Goal: Task Accomplishment & Management: Use online tool/utility

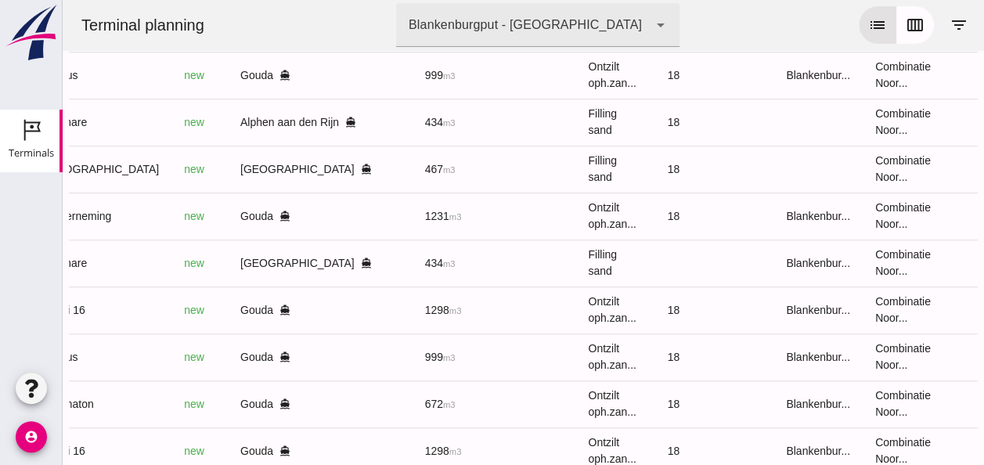
scroll to position [346, 0]
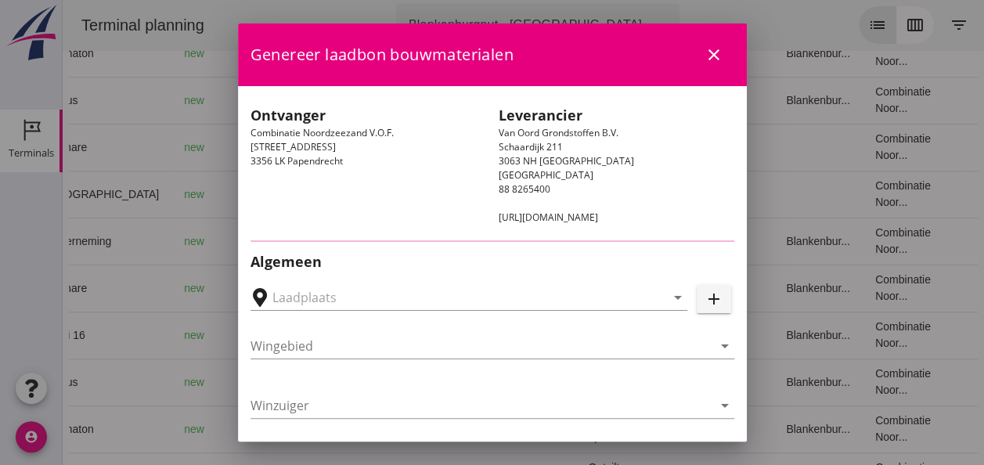
type input "Alphen aan den Rijn, [GEOGRAPHIC_DATA], [GEOGRAPHIC_DATA]"
type input "Bremare"
type input "[PERSON_NAME]"
type input "Ophoogzand (6120)"
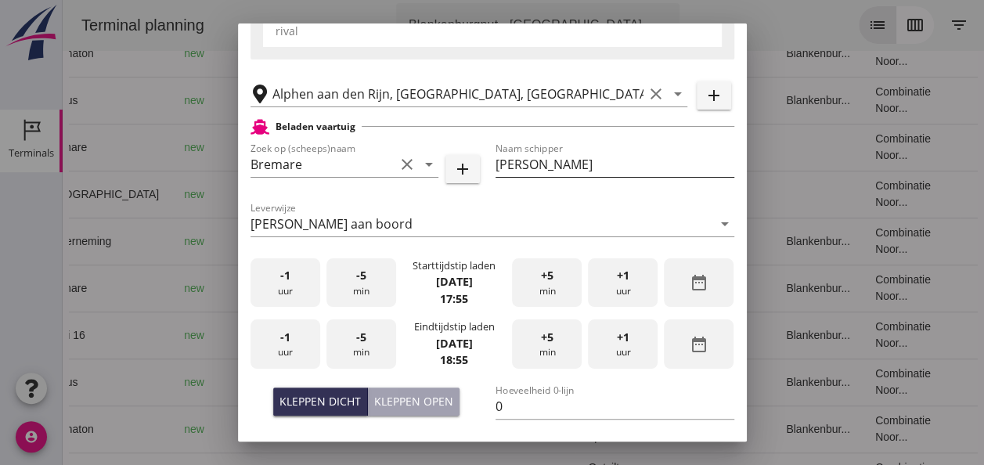
scroll to position [313, 0]
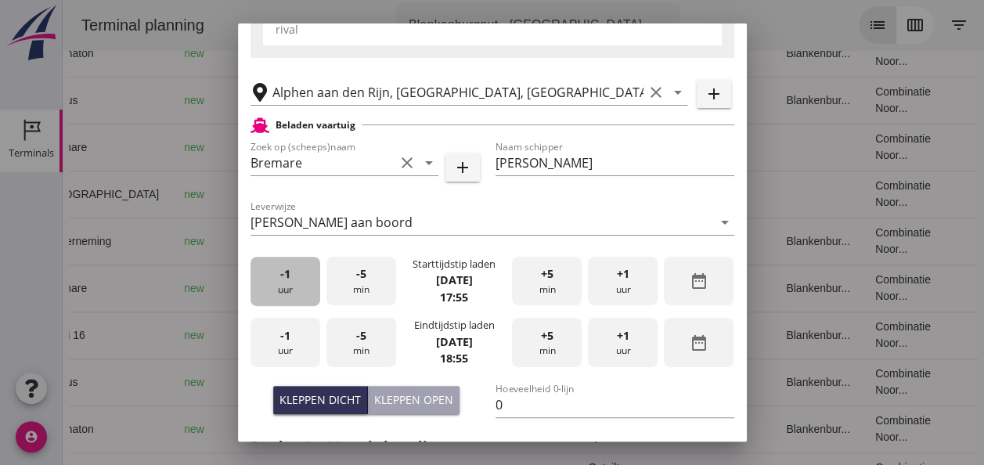
click at [280, 292] on div "-1 uur" at bounding box center [286, 281] width 70 height 49
click at [545, 276] on span "+5" at bounding box center [547, 273] width 13 height 17
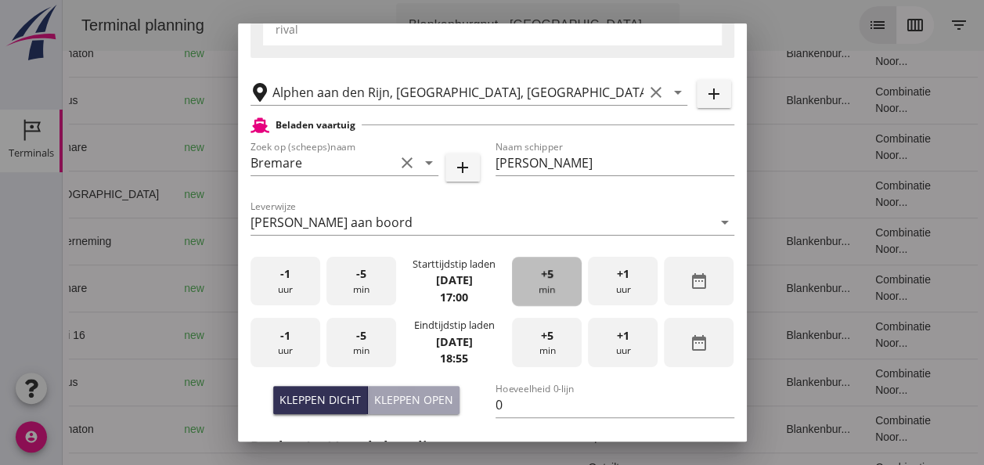
click at [545, 276] on span "+5" at bounding box center [547, 273] width 13 height 17
click at [543, 276] on span "+5" at bounding box center [547, 273] width 13 height 17
click at [279, 347] on div "-1 uur" at bounding box center [286, 342] width 70 height 49
click at [371, 331] on div "-5 min" at bounding box center [361, 342] width 70 height 49
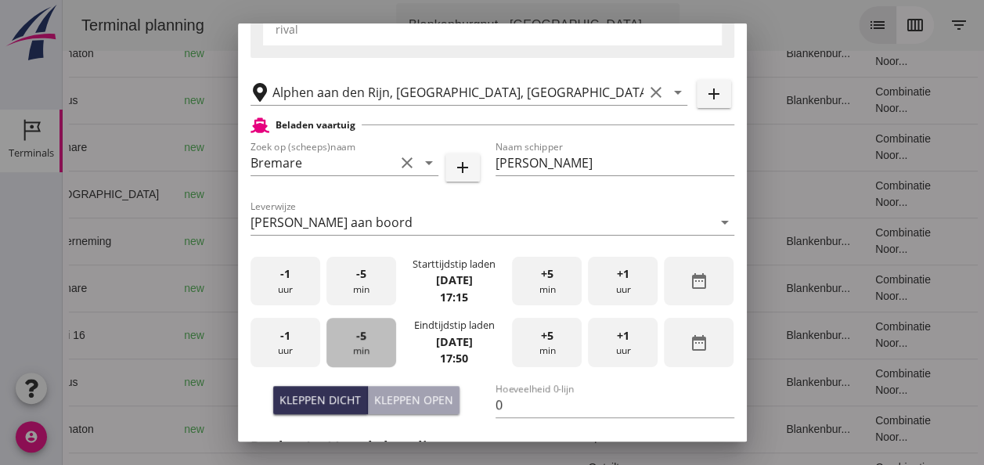
click at [371, 331] on div "-5 min" at bounding box center [361, 342] width 70 height 49
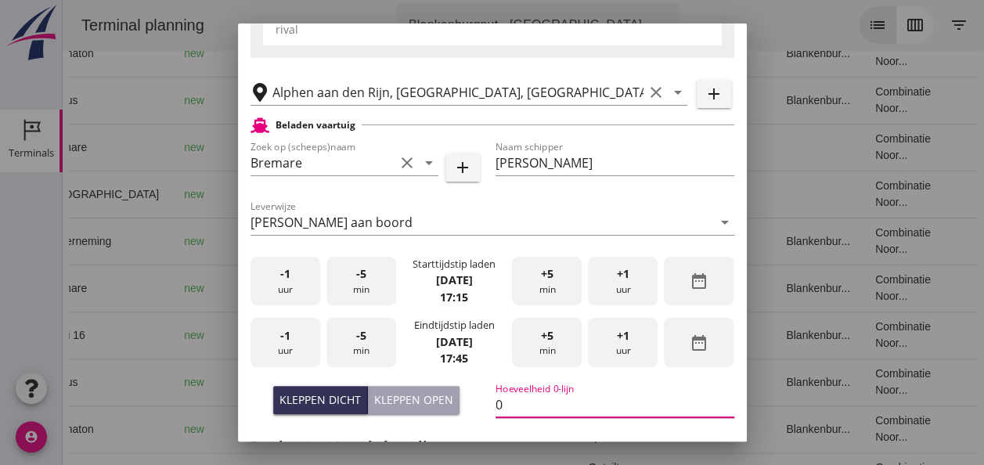
click at [510, 402] on input "0" at bounding box center [615, 404] width 239 height 25
type input "434"
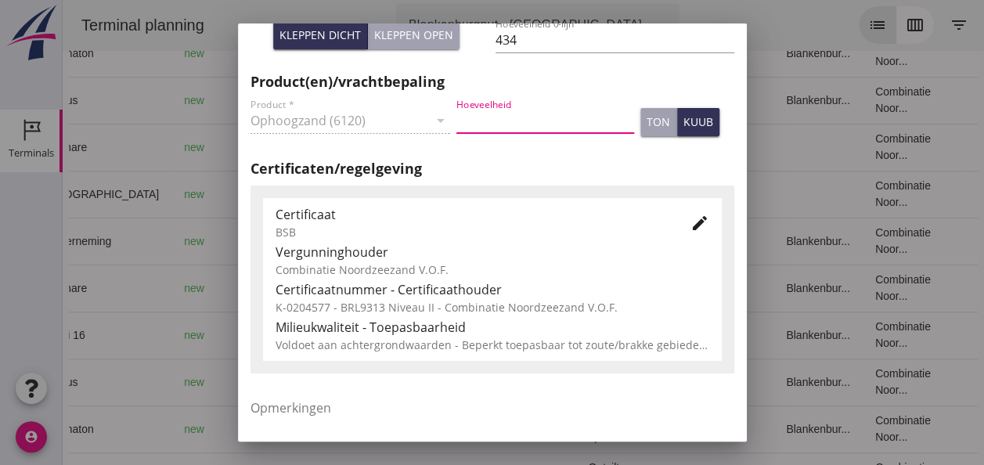
drag, startPoint x: 481, startPoint y: 121, endPoint x: 489, endPoint y: 139, distance: 19.6
click at [482, 126] on input "Hoeveelheid" at bounding box center [545, 120] width 178 height 25
type input "434"
click at [684, 124] on div "kuub" at bounding box center [699, 122] width 30 height 16
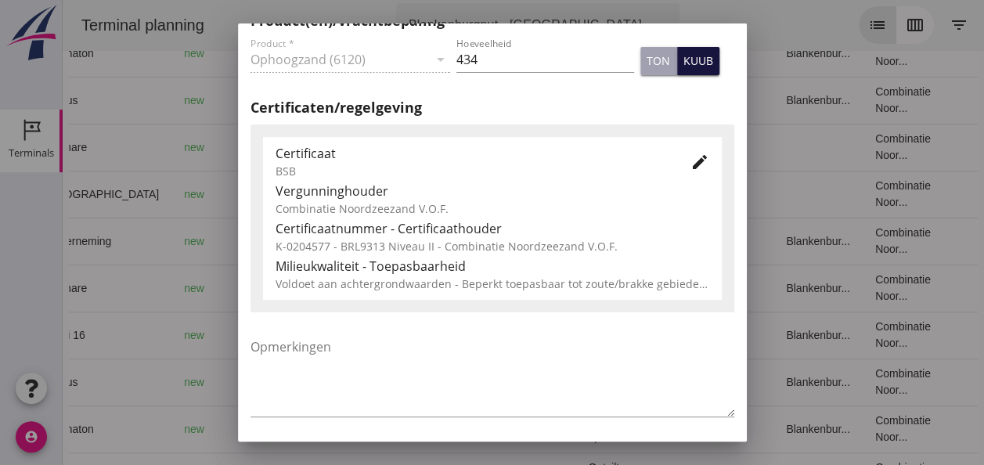
scroll to position [798, 0]
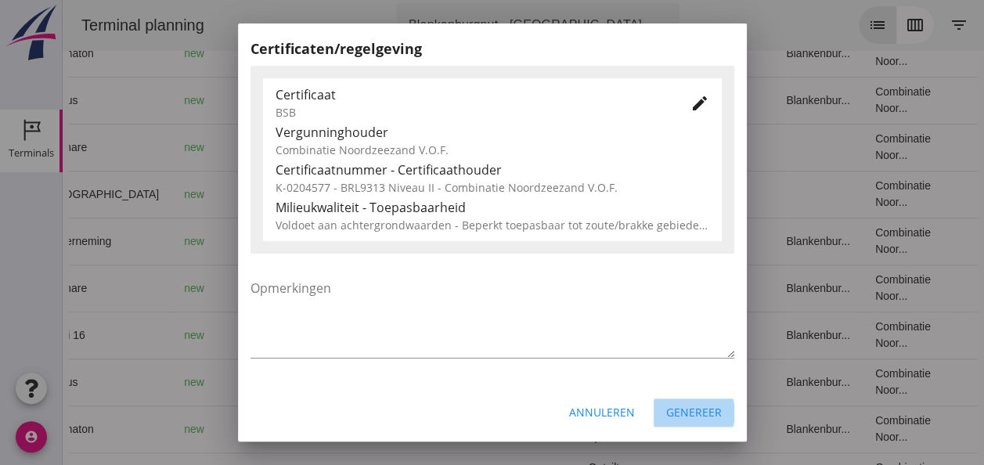
drag, startPoint x: 694, startPoint y: 408, endPoint x: 687, endPoint y: 391, distance: 17.6
click at [687, 409] on div "Genereer" at bounding box center [694, 412] width 56 height 16
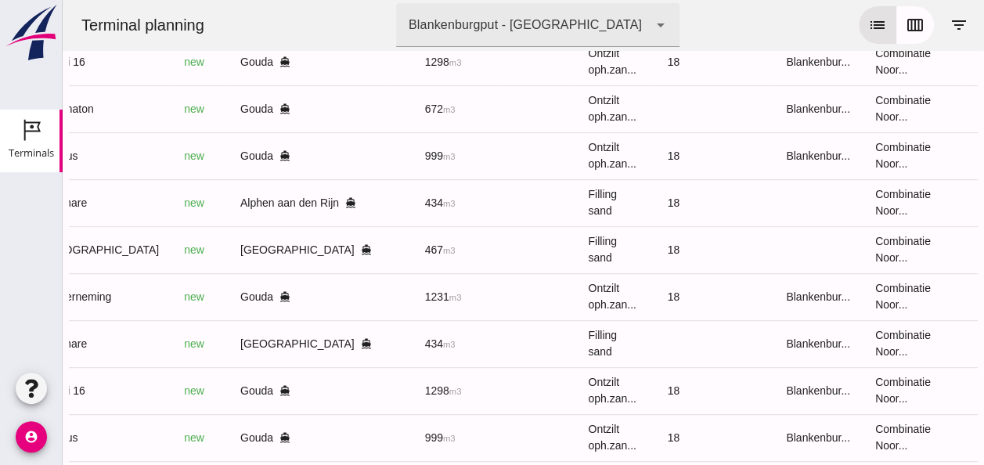
scroll to position [268, 0]
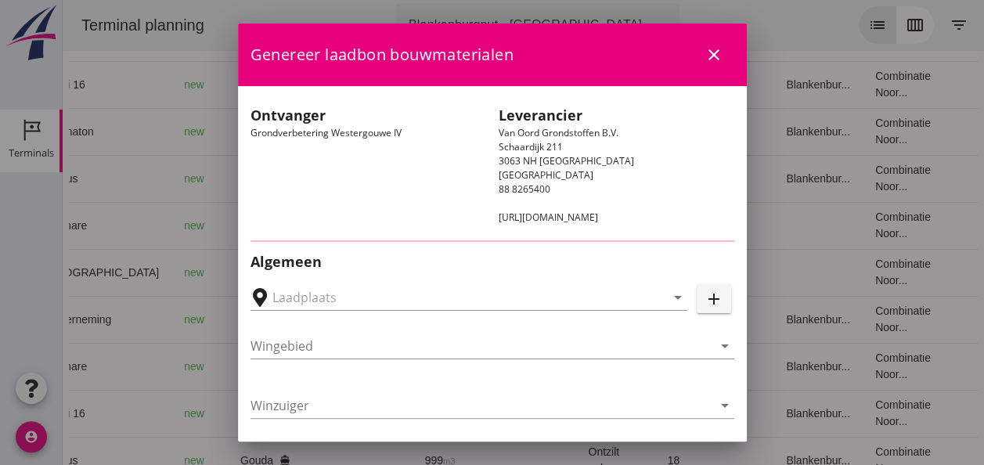
type input "Loswal Fa. J. Bos&Zonen, [GEOGRAPHIC_DATA]"
type input "Germaton"
type input "[PERSON_NAME]"
type input "Ontzilt oph.zand [75] (6120)"
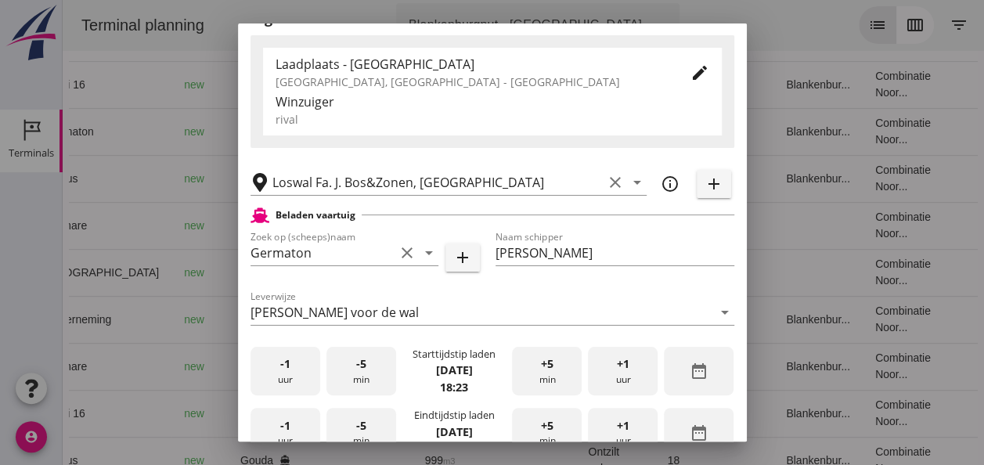
scroll to position [313, 0]
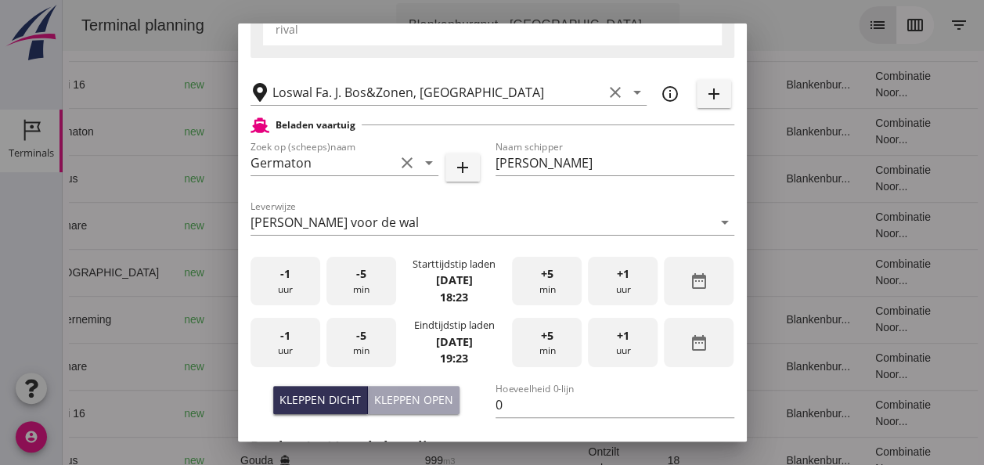
click at [283, 283] on div "-1 uur" at bounding box center [286, 281] width 70 height 49
click at [545, 289] on div "+5 min" at bounding box center [547, 281] width 70 height 49
click at [546, 288] on div "+5 min" at bounding box center [547, 281] width 70 height 49
click at [547, 287] on div "+5 min" at bounding box center [547, 281] width 70 height 49
click at [548, 287] on div "+5 min" at bounding box center [547, 281] width 70 height 49
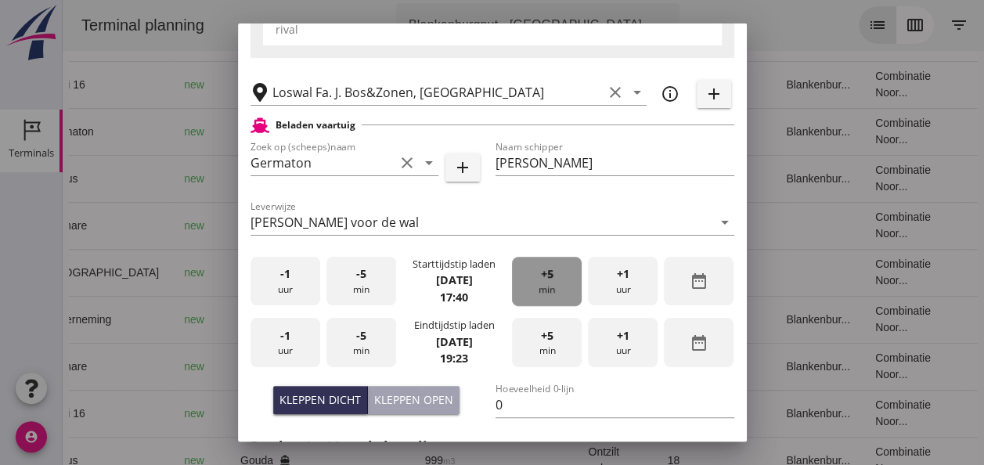
click at [548, 287] on div "+5 min" at bounding box center [547, 281] width 70 height 49
click at [551, 285] on div "+5 min" at bounding box center [547, 281] width 70 height 49
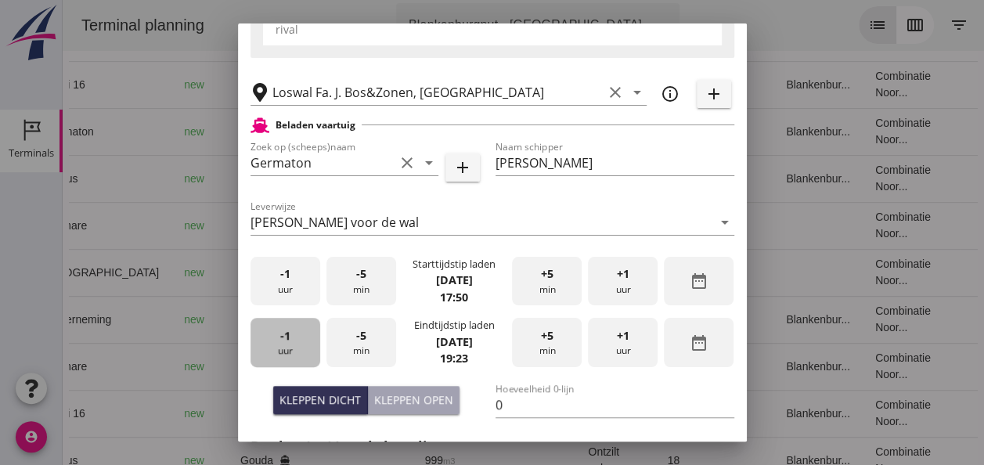
click at [291, 346] on div "-1 uur" at bounding box center [286, 342] width 70 height 49
click at [370, 351] on div "-5 min" at bounding box center [361, 342] width 70 height 49
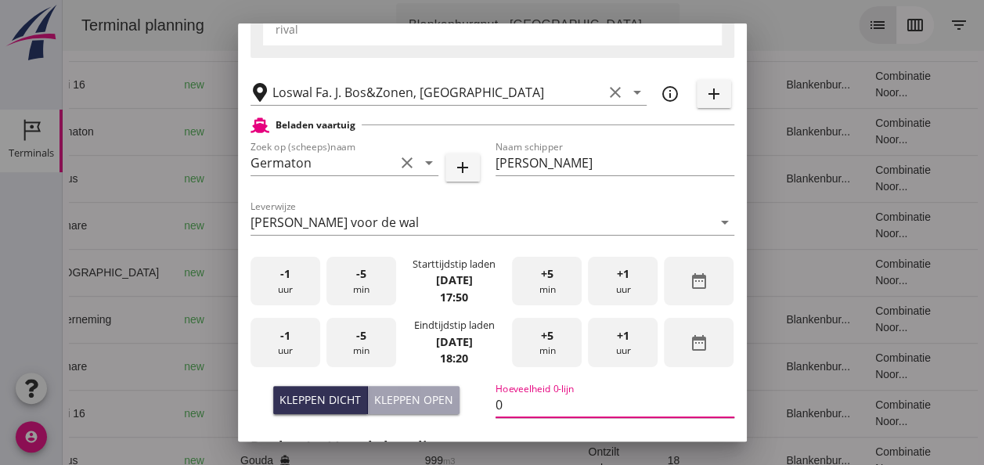
click at [521, 392] on input "0" at bounding box center [615, 404] width 239 height 25
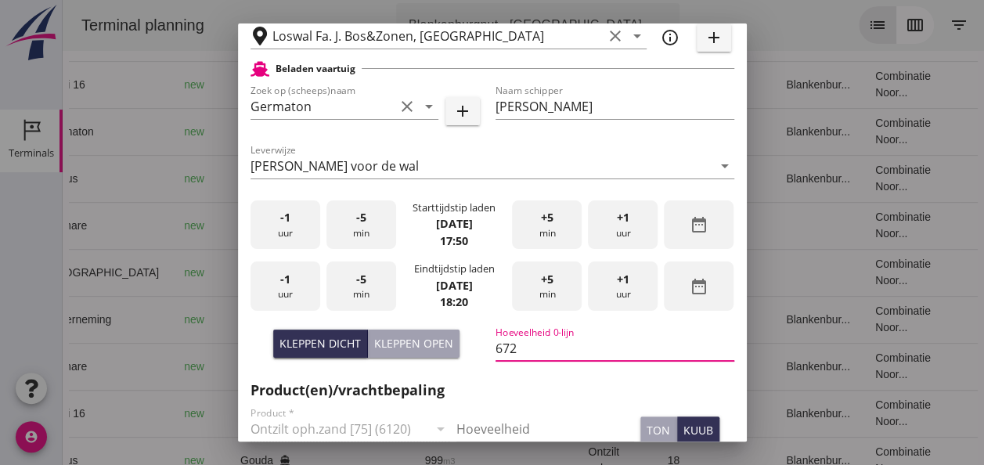
scroll to position [391, 0]
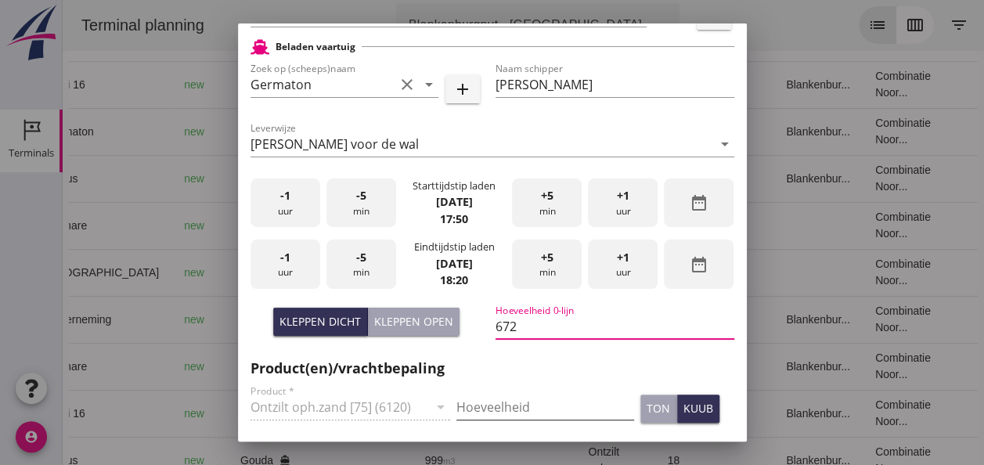
type input "672"
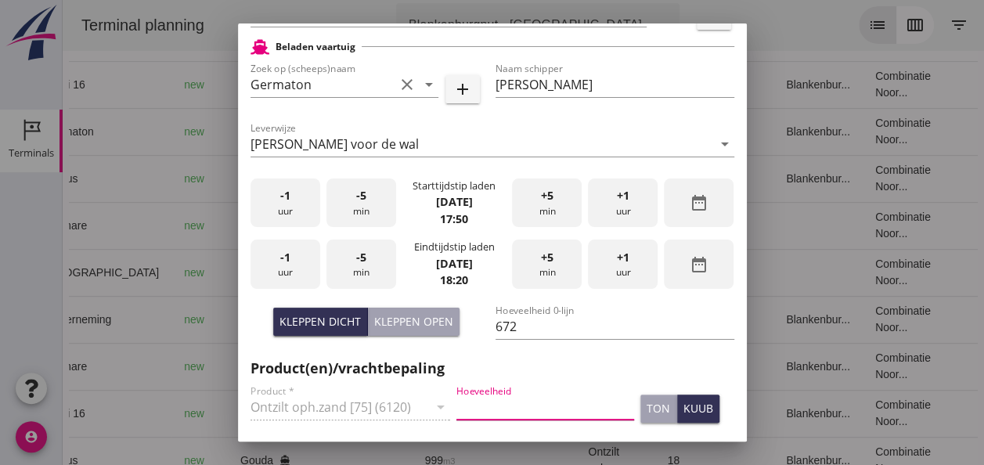
click at [477, 403] on input "Hoeveelheid" at bounding box center [545, 407] width 178 height 25
type input "672"
click at [688, 416] on div "kuub" at bounding box center [699, 408] width 30 height 16
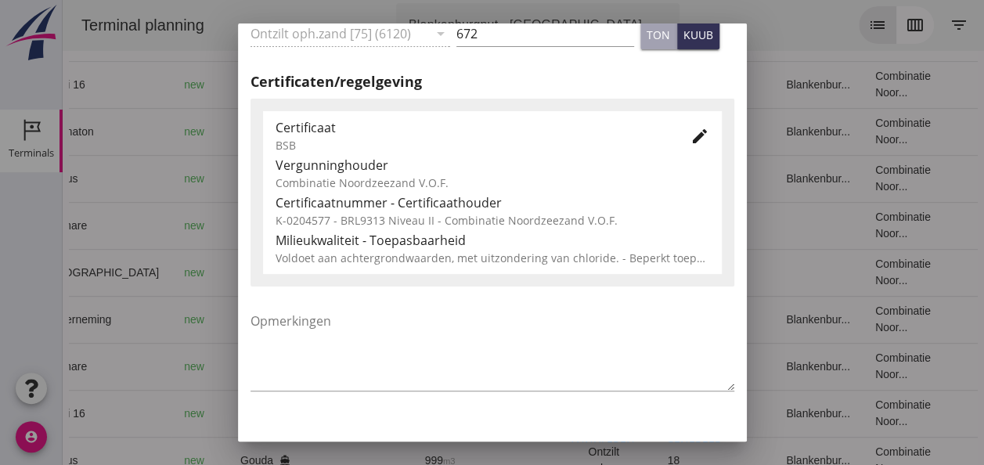
scroll to position [783, 0]
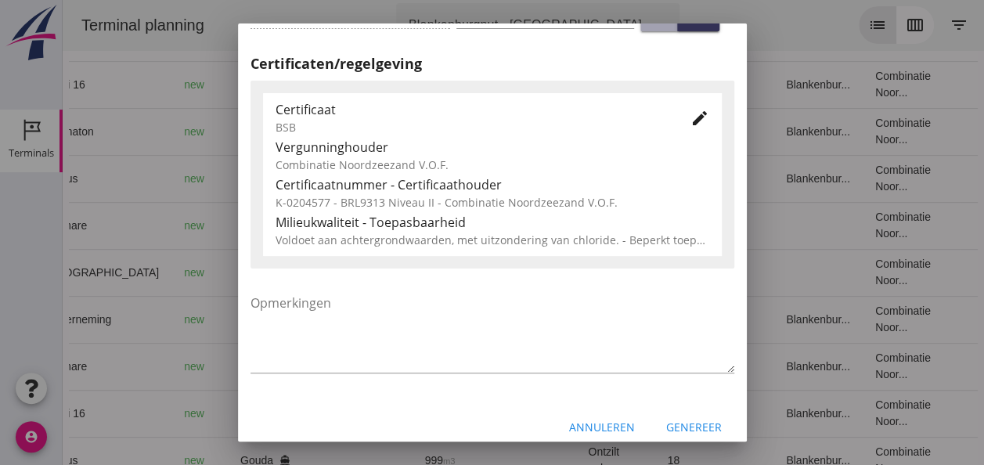
click at [673, 427] on div "Genereer" at bounding box center [694, 427] width 56 height 16
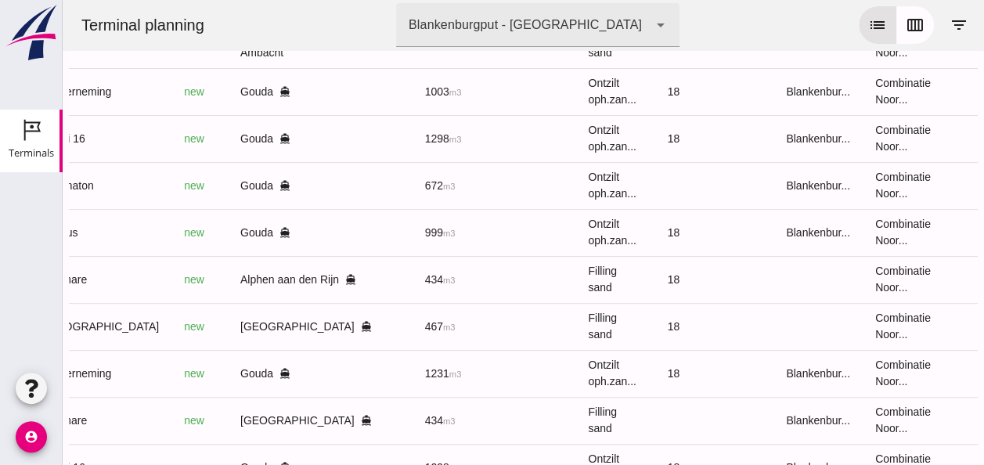
scroll to position [189, 0]
